Goal: Transaction & Acquisition: Obtain resource

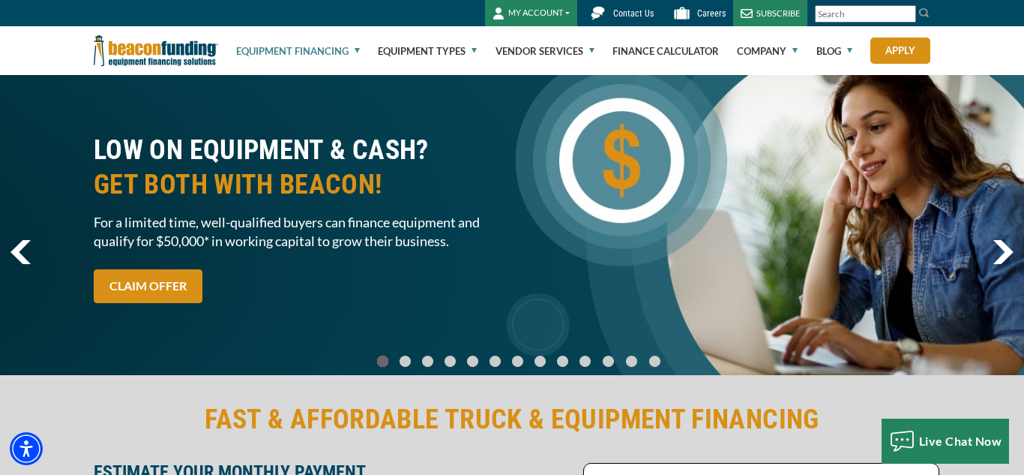
click at [290, 55] on link "Equipment Financing" at bounding box center [298, 51] width 124 height 48
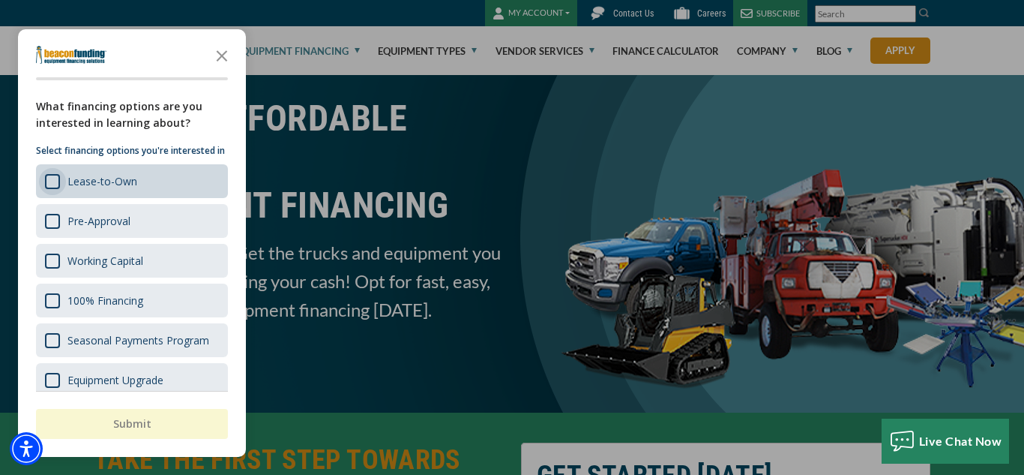
click at [53, 189] on div "Survey" at bounding box center [52, 181] width 15 height 15
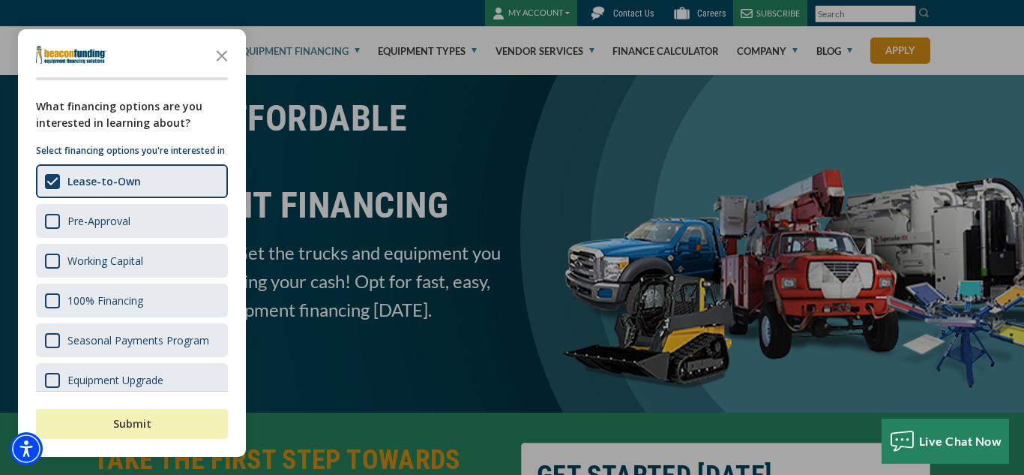
click at [129, 435] on button "Submit" at bounding box center [132, 424] width 192 height 30
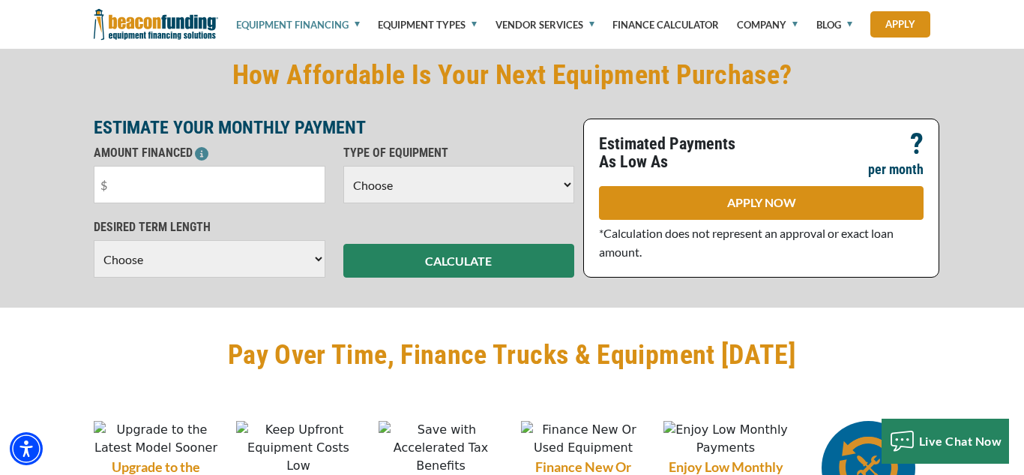
scroll to position [1114, 0]
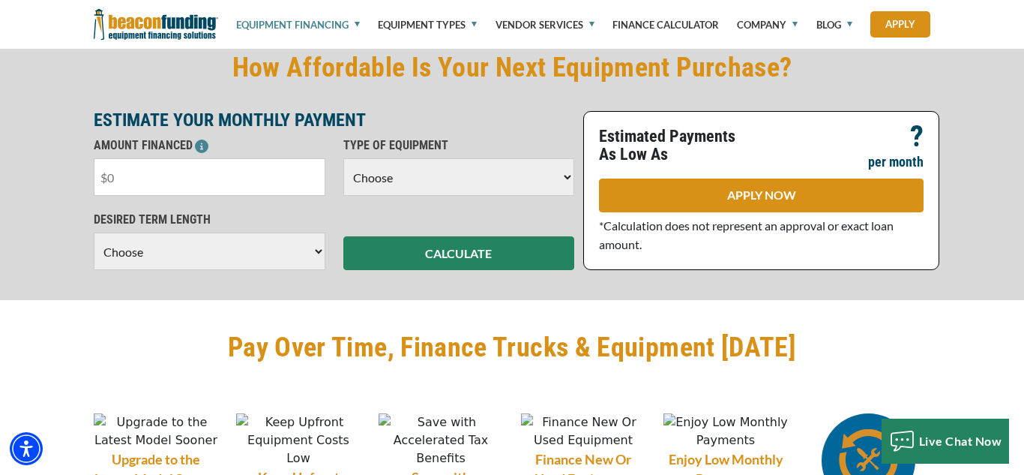
click at [128, 186] on input "text" at bounding box center [210, 176] width 232 height 37
type input "$2,000"
click at [535, 169] on select "Choose Backhoe Boom/Bucket Truck Chipper Commercial Mower Crane DTG/DTF Printin…" at bounding box center [459, 176] width 232 height 37
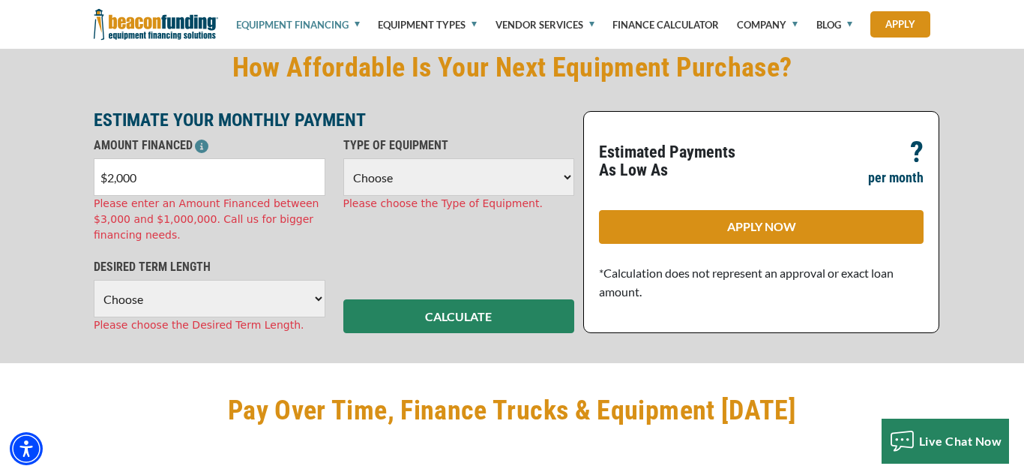
select select "13"
click at [343, 158] on select "Choose Backhoe Boom/Bucket Truck Chipper Commercial Mower Crane DTG/DTF Printin…" at bounding box center [459, 176] width 232 height 37
click at [232, 307] on select "Choose 36 Months 48 Months 60 Months" at bounding box center [210, 298] width 232 height 37
click at [94, 280] on select "Choose 36 Months 48 Months 60 Months" at bounding box center [210, 298] width 232 height 37
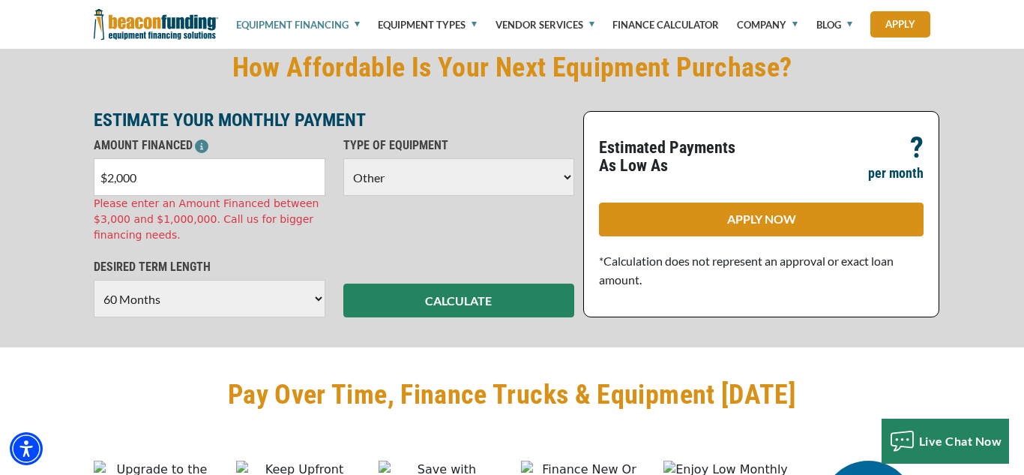
click at [319, 301] on select "Choose 36 Months 48 Months 60 Months" at bounding box center [210, 298] width 232 height 37
select select "48"
click at [94, 280] on select "Choose 36 Months 48 Months 60 Months" at bounding box center [210, 298] width 232 height 37
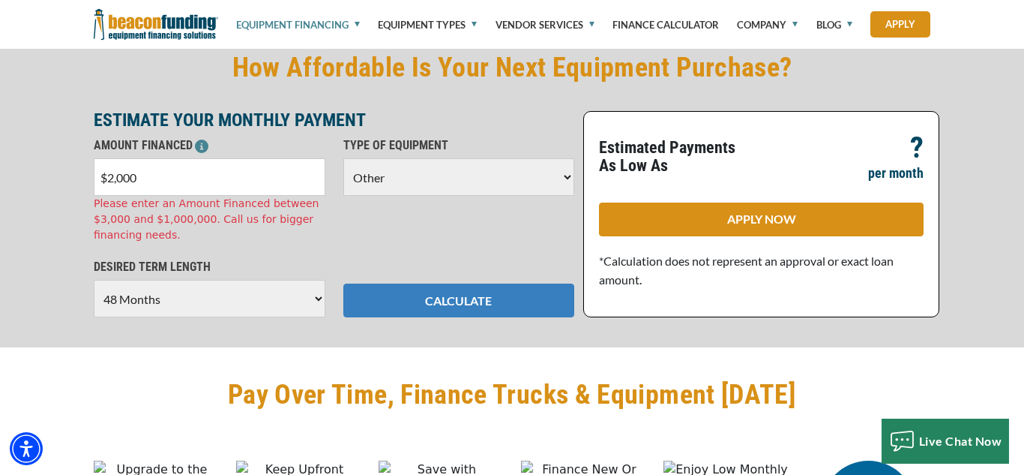
click at [439, 304] on button "CALCULATE" at bounding box center [459, 300] width 232 height 34
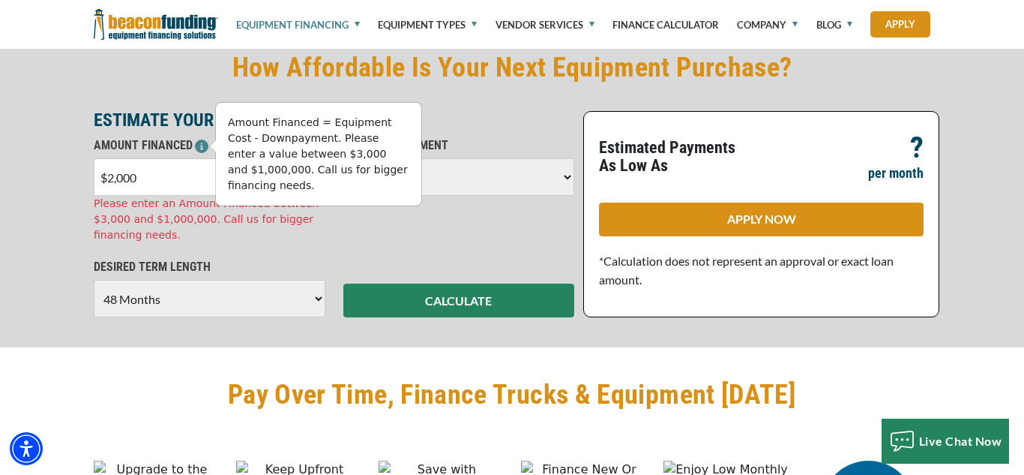
click at [148, 179] on input "$2,000" at bounding box center [210, 176] width 232 height 37
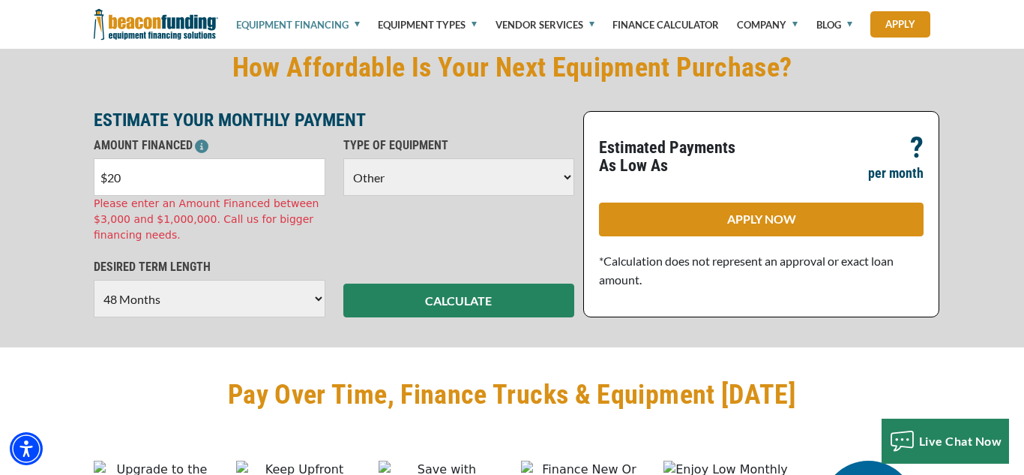
type input "$2"
type input "$3,000"
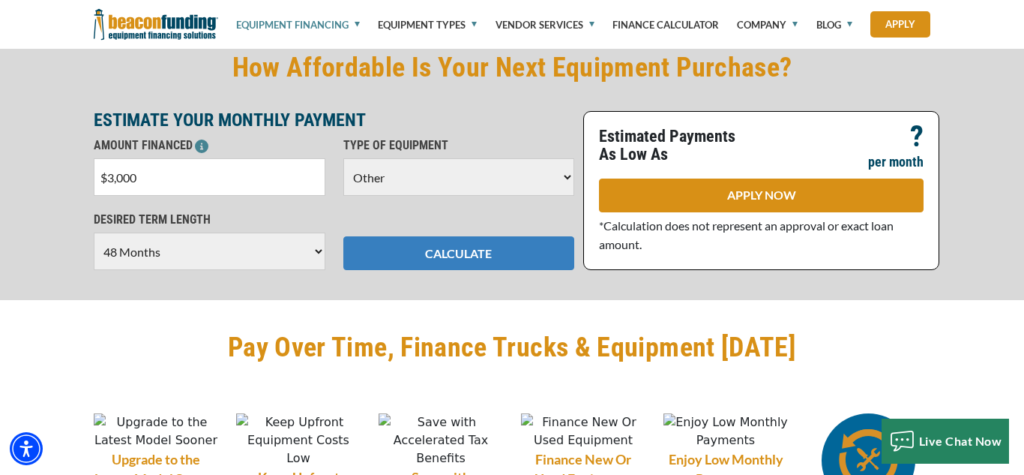
click at [468, 256] on button "CALCULATE" at bounding box center [459, 253] width 232 height 34
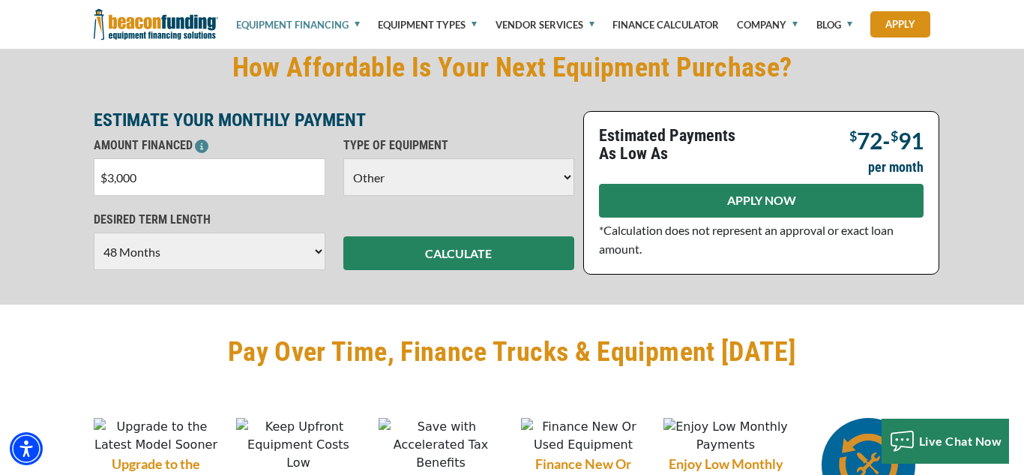
click at [795, 187] on link "APPLY NOW" at bounding box center [761, 201] width 325 height 34
